Goal: Information Seeking & Learning: Learn about a topic

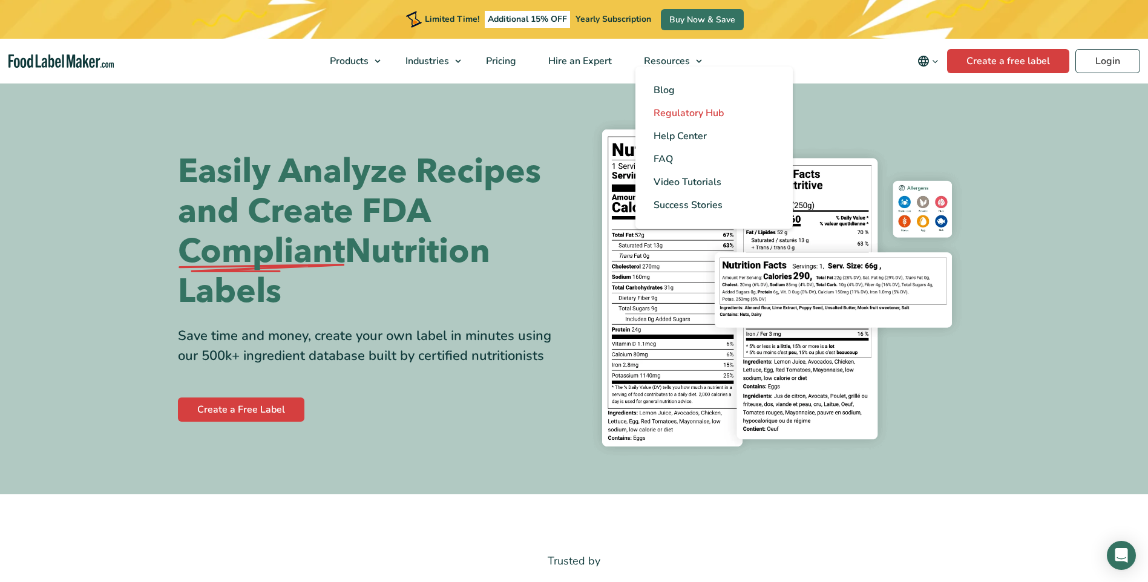
click at [662, 113] on span "Regulatory Hub" at bounding box center [689, 113] width 70 height 13
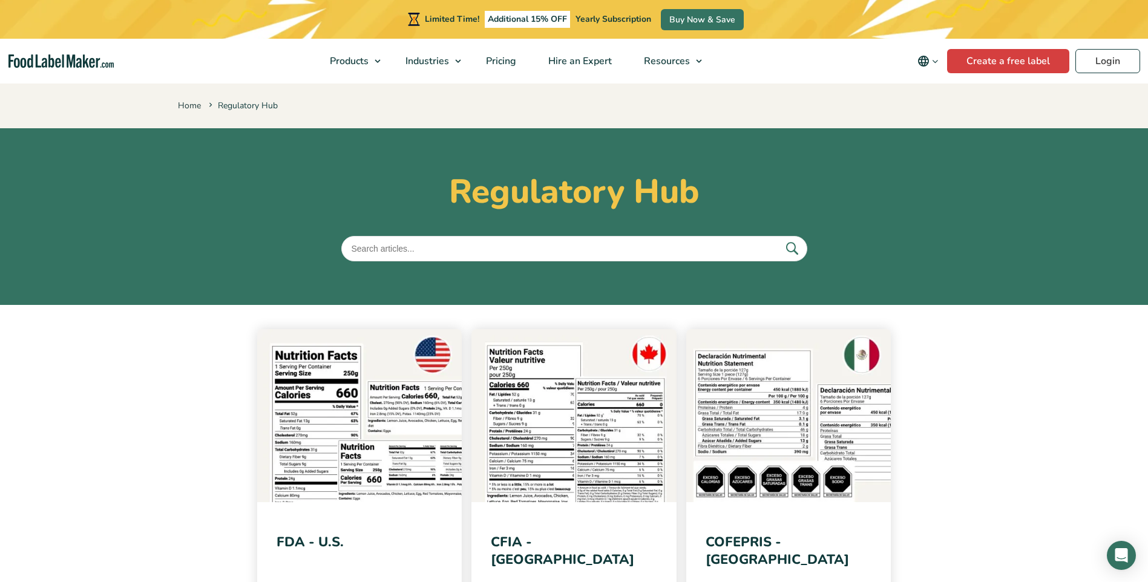
click at [498, 248] on input "text" at bounding box center [574, 248] width 466 height 25
type input "fop"
click at [779, 239] on button "submit" at bounding box center [791, 249] width 25 height 20
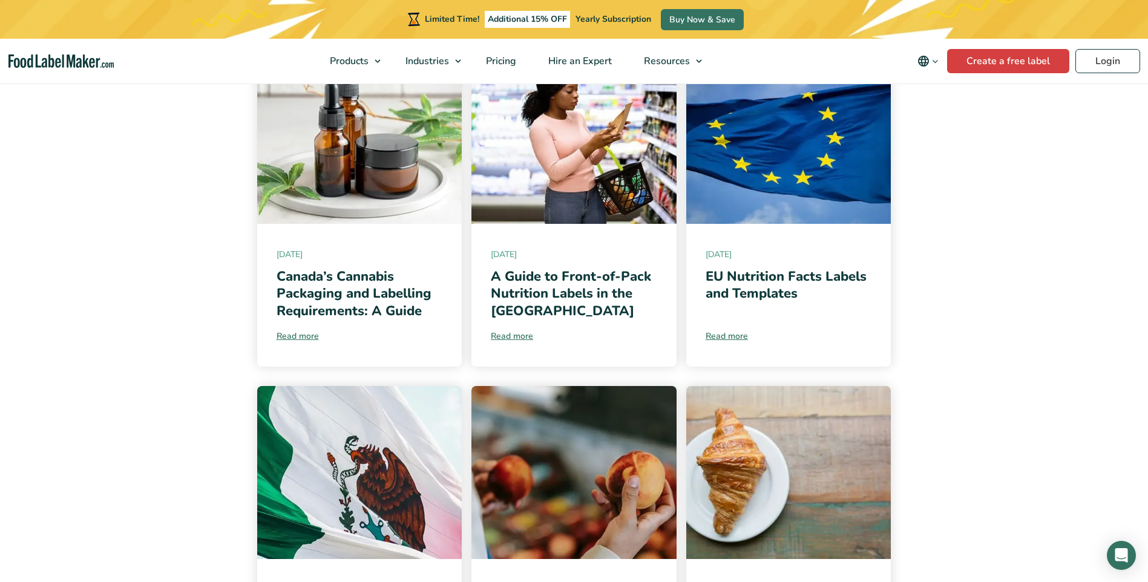
scroll to position [266, 0]
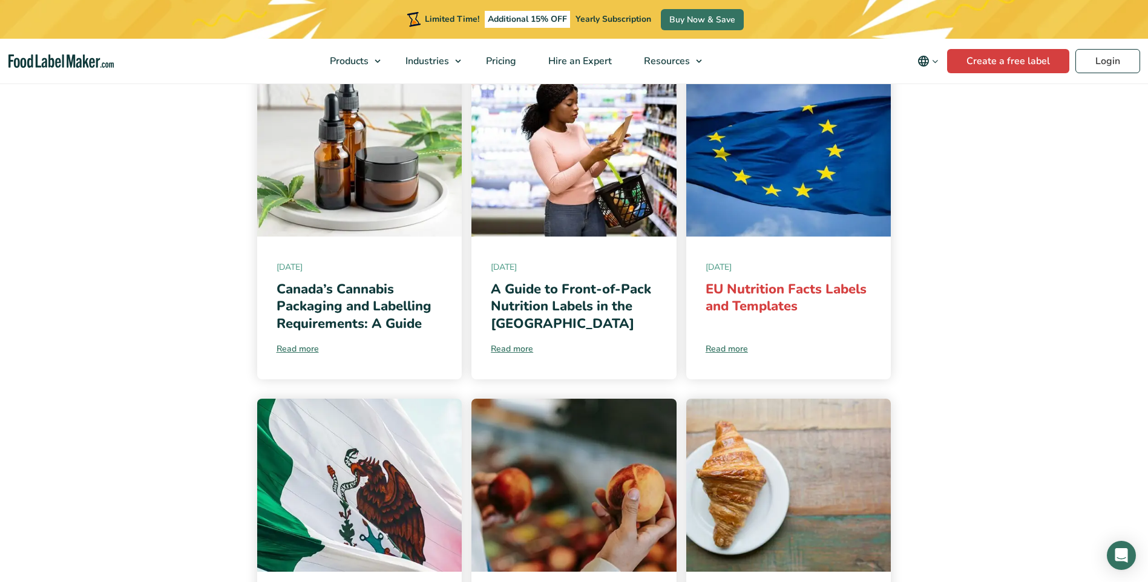
click at [797, 281] on link "EU Nutrition Facts Labels and Templates" at bounding box center [786, 298] width 161 height 36
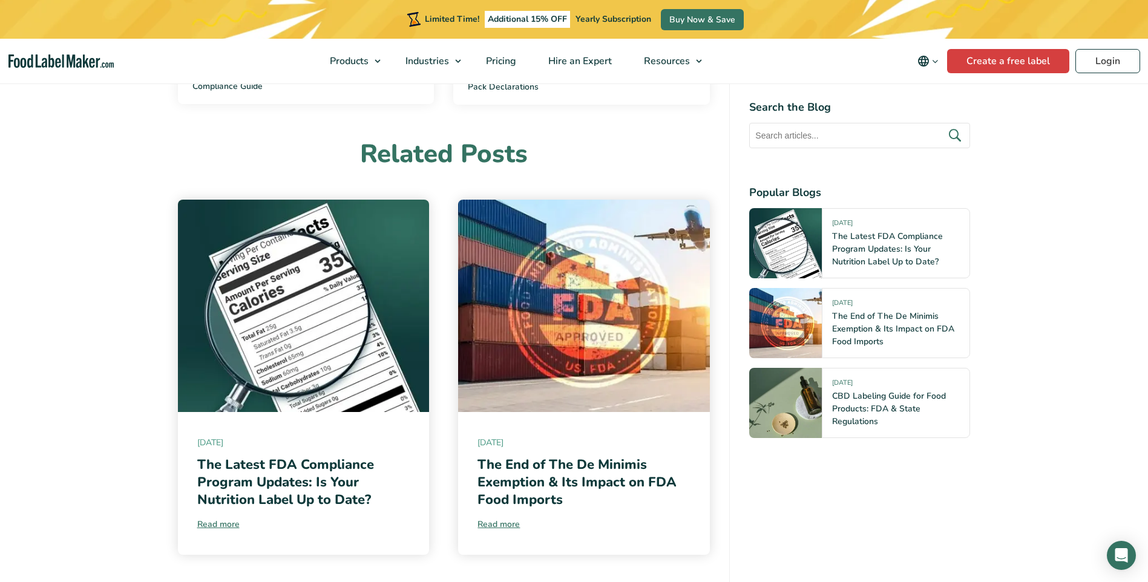
scroll to position [4564, 0]
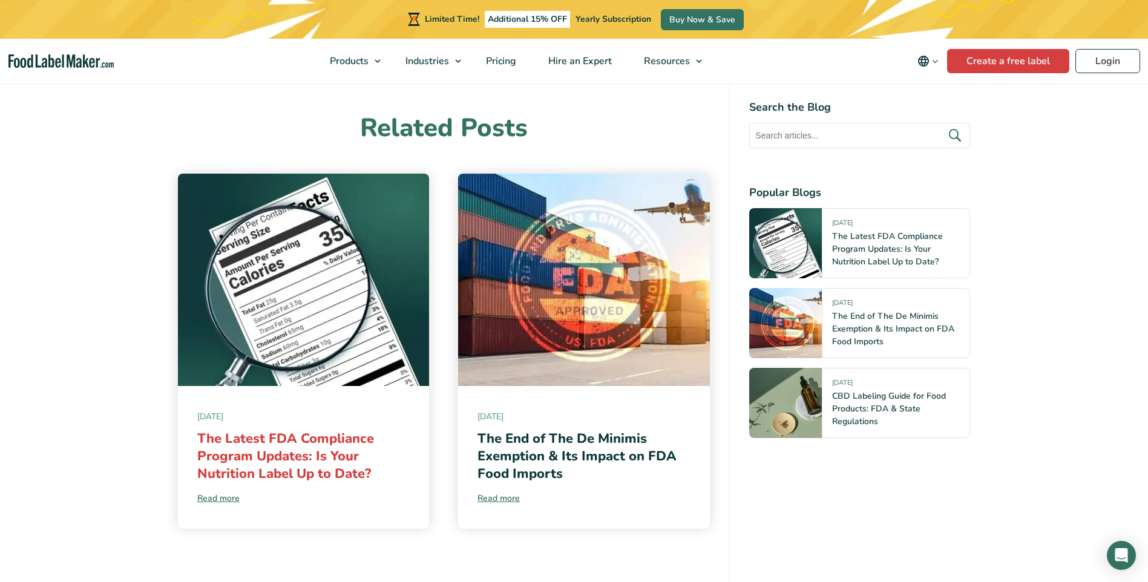
click at [330, 430] on link "The Latest FDA Compliance Program Updates: Is Your Nutrition Label Up to Date?" at bounding box center [285, 456] width 177 height 53
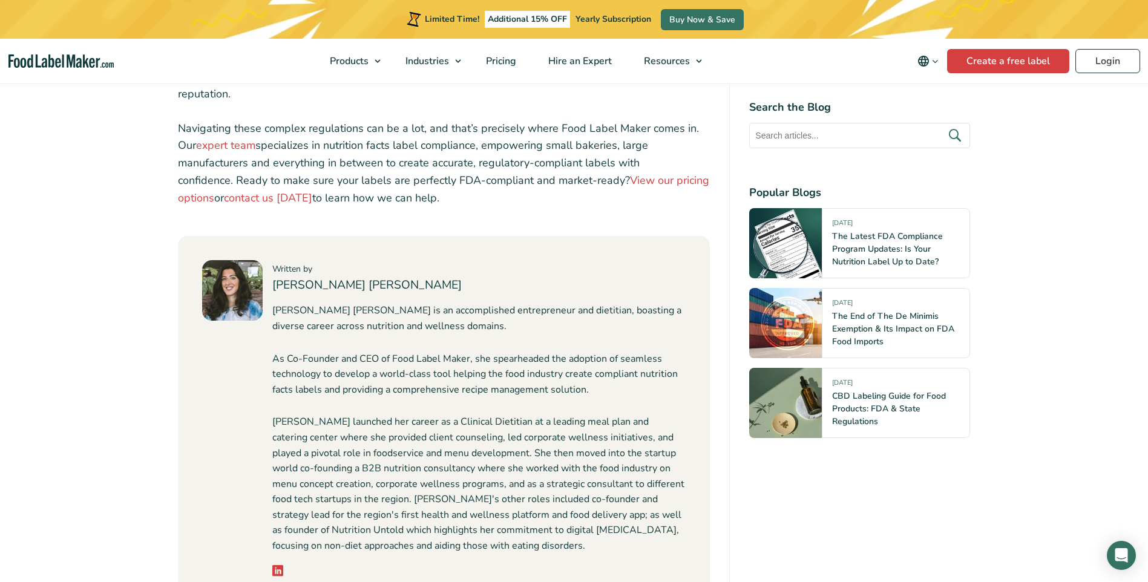
scroll to position [3535, 0]
